Goal: Task Accomplishment & Management: Complete application form

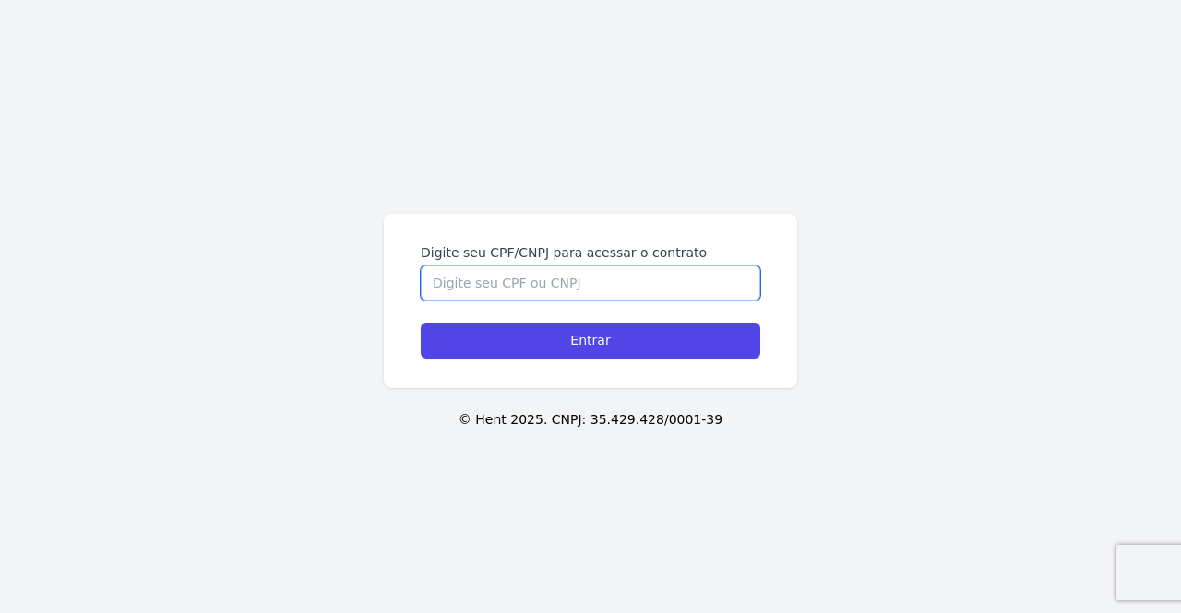
click at [576, 280] on input "Digite seu CPF/CNPJ para acessar o contrato" at bounding box center [590, 283] width 339 height 35
click at [485, 287] on input "Digite seu CPF/CNPJ para acessar o contrato" at bounding box center [590, 283] width 339 height 35
type input "15549630796"
click at [421, 323] on input "Entrar" at bounding box center [590, 341] width 339 height 36
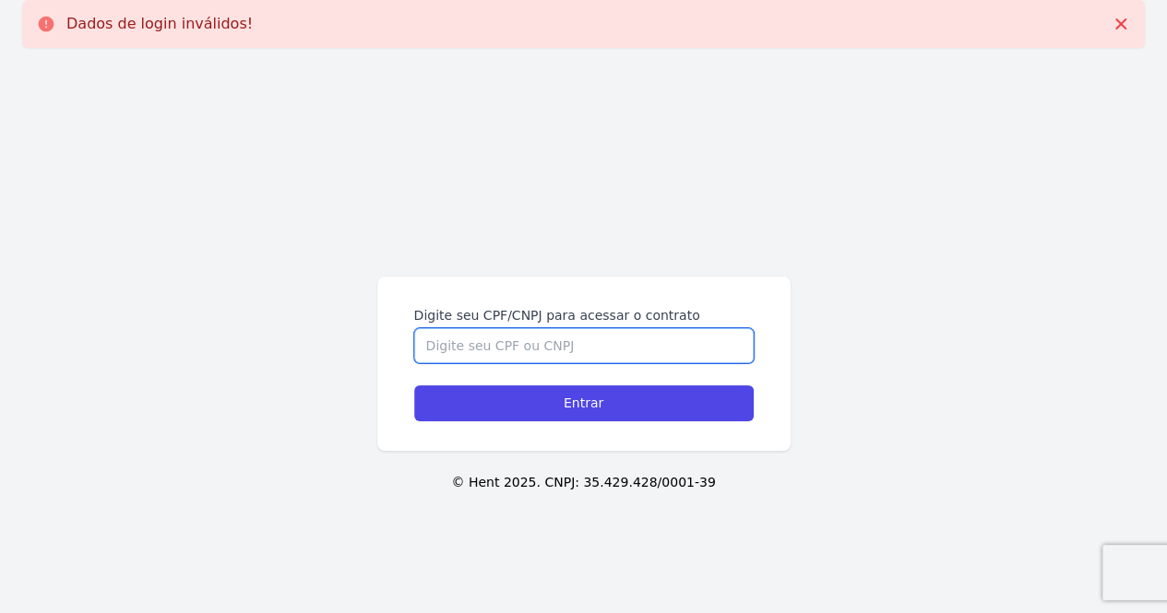
click at [584, 346] on input "Digite seu CPF/CNPJ para acessar o contrato" at bounding box center [583, 345] width 339 height 35
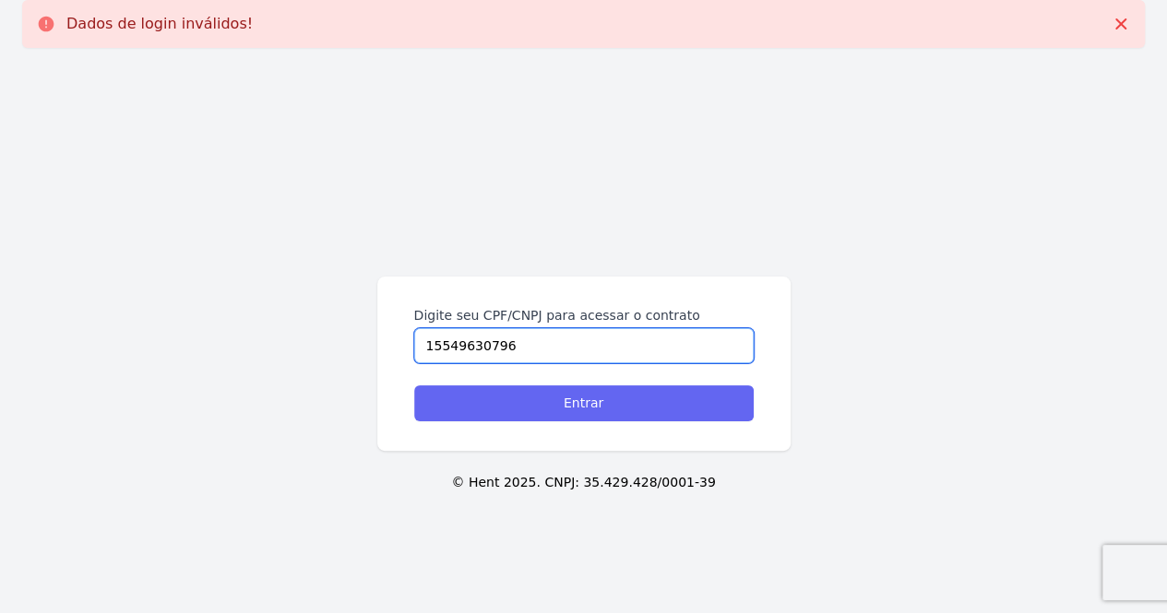
type input "15549630796"
click at [590, 412] on input "Entrar" at bounding box center [583, 404] width 339 height 36
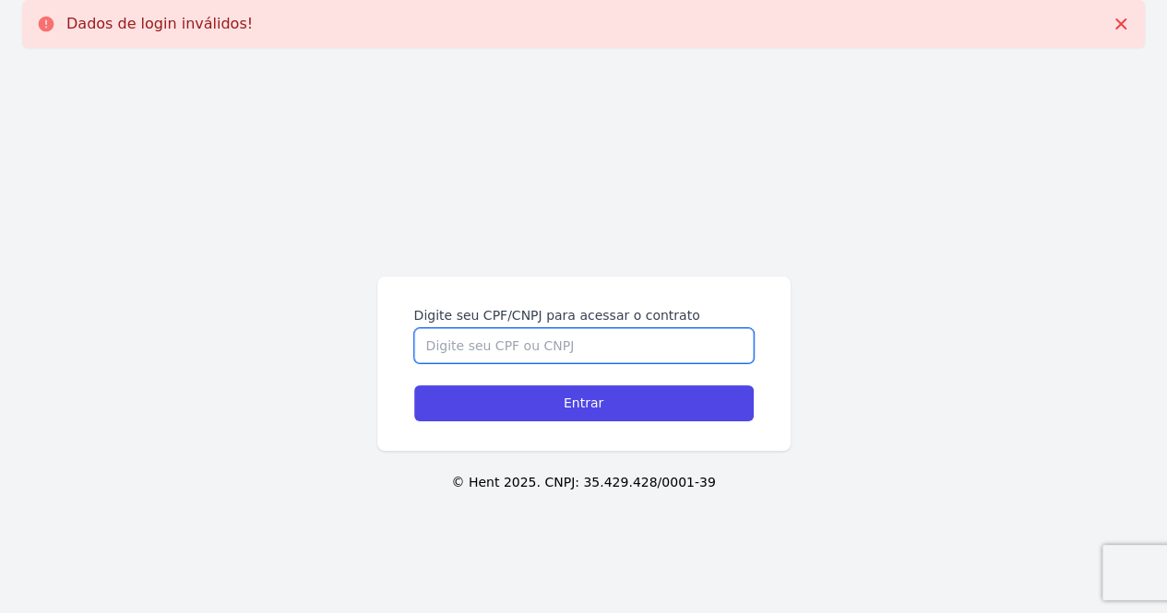
click at [574, 354] on input "Digite seu CPF/CNPJ para acessar o contrato" at bounding box center [583, 345] width 339 height 35
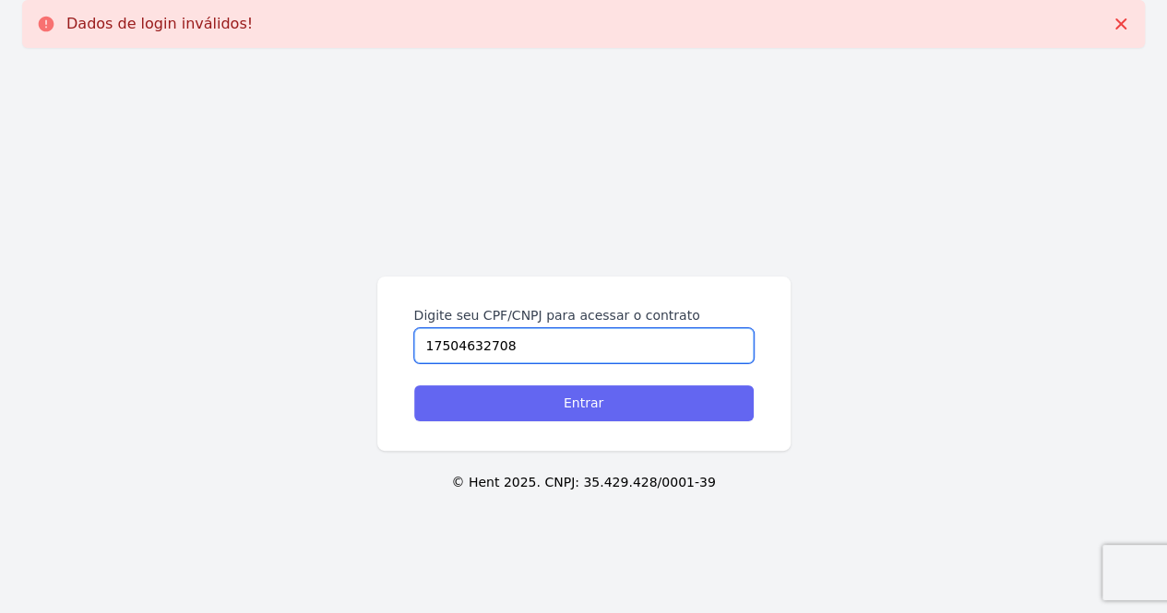
type input "17504632708"
click at [618, 397] on input "Entrar" at bounding box center [583, 404] width 339 height 36
